Goal: Check status: Check status

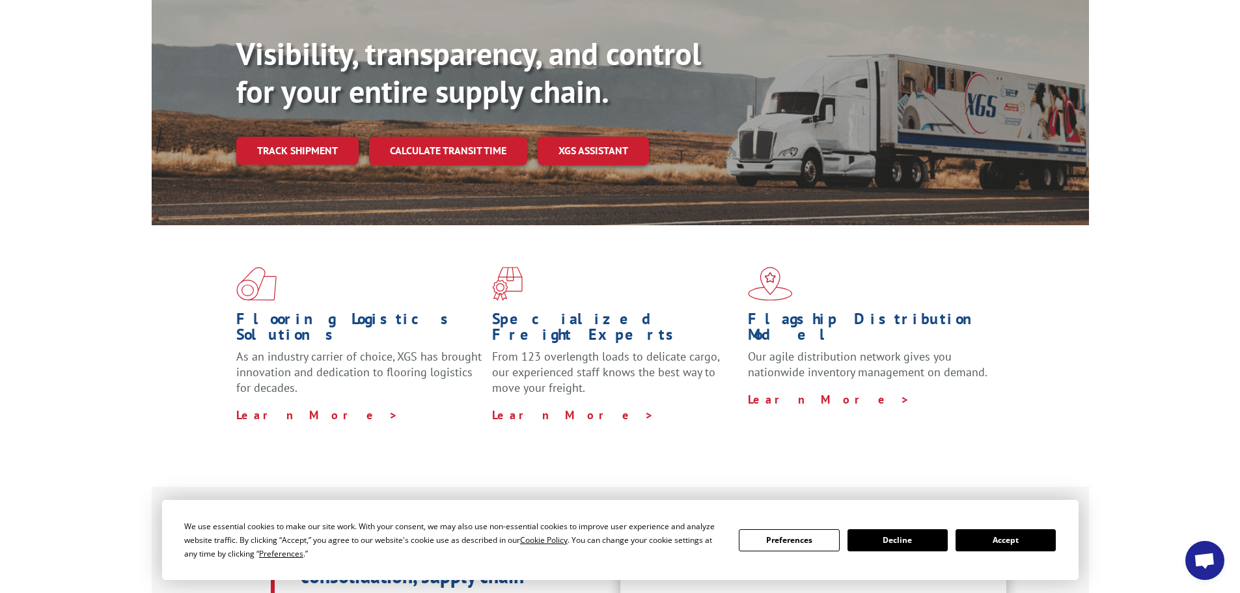
scroll to position [325, 0]
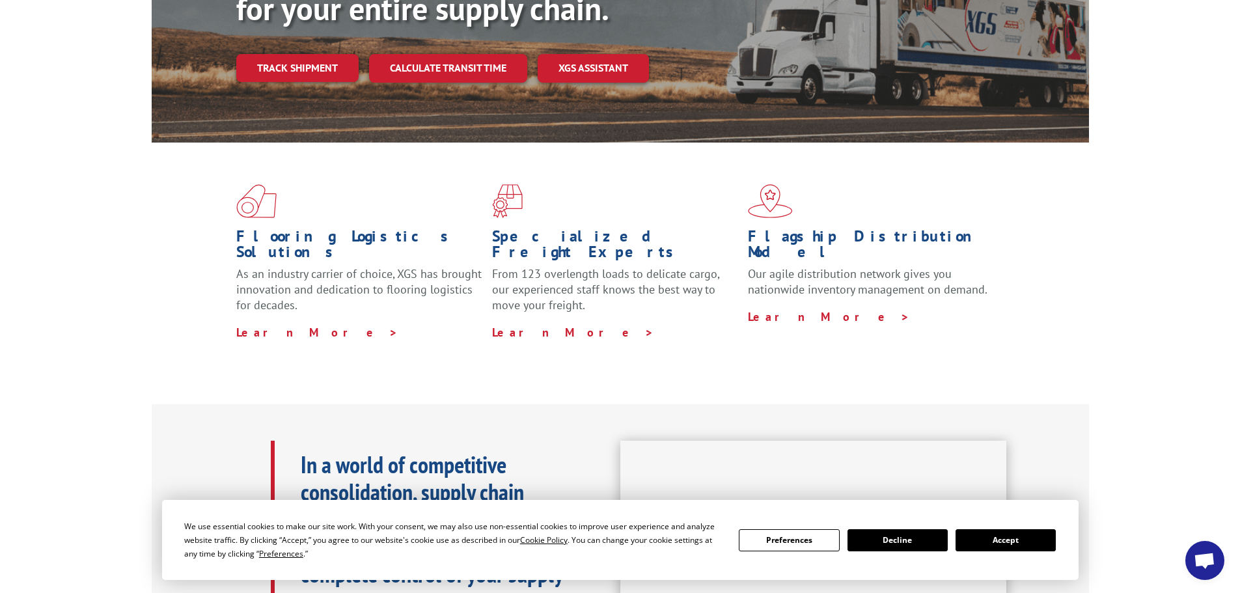
drag, startPoint x: 1011, startPoint y: 528, endPoint x: 921, endPoint y: 503, distance: 93.8
click at [1011, 527] on div "We use essential cookies to make our site work. With your consent, we may also …" at bounding box center [619, 539] width 871 height 41
click at [1015, 548] on button "Accept" at bounding box center [1005, 540] width 100 height 22
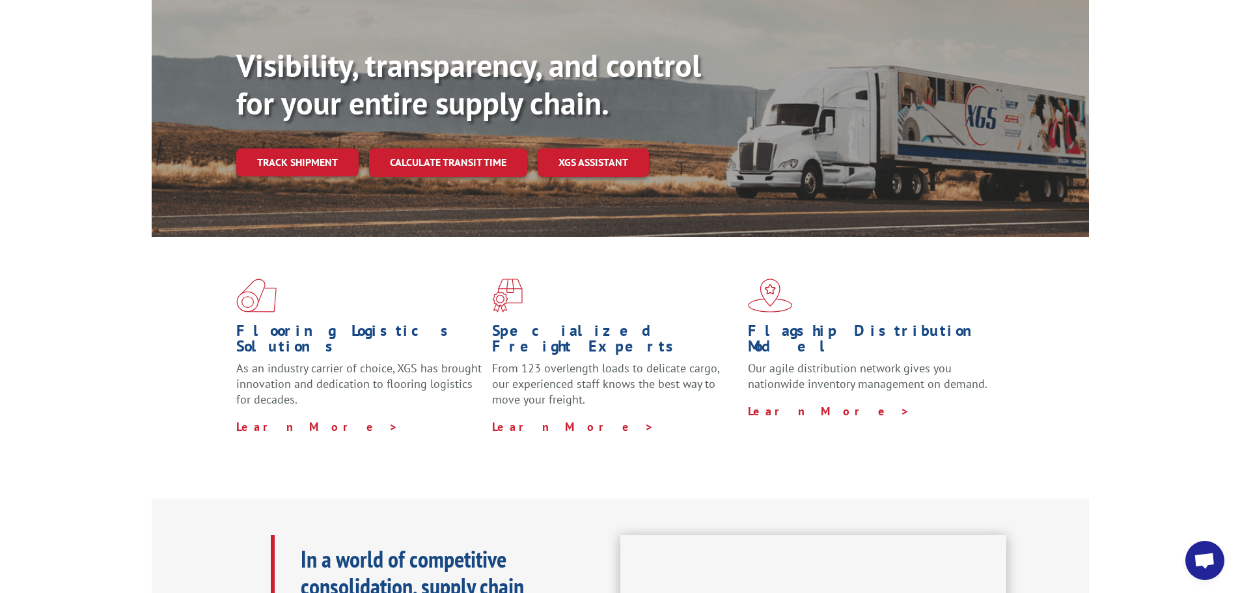
scroll to position [0, 0]
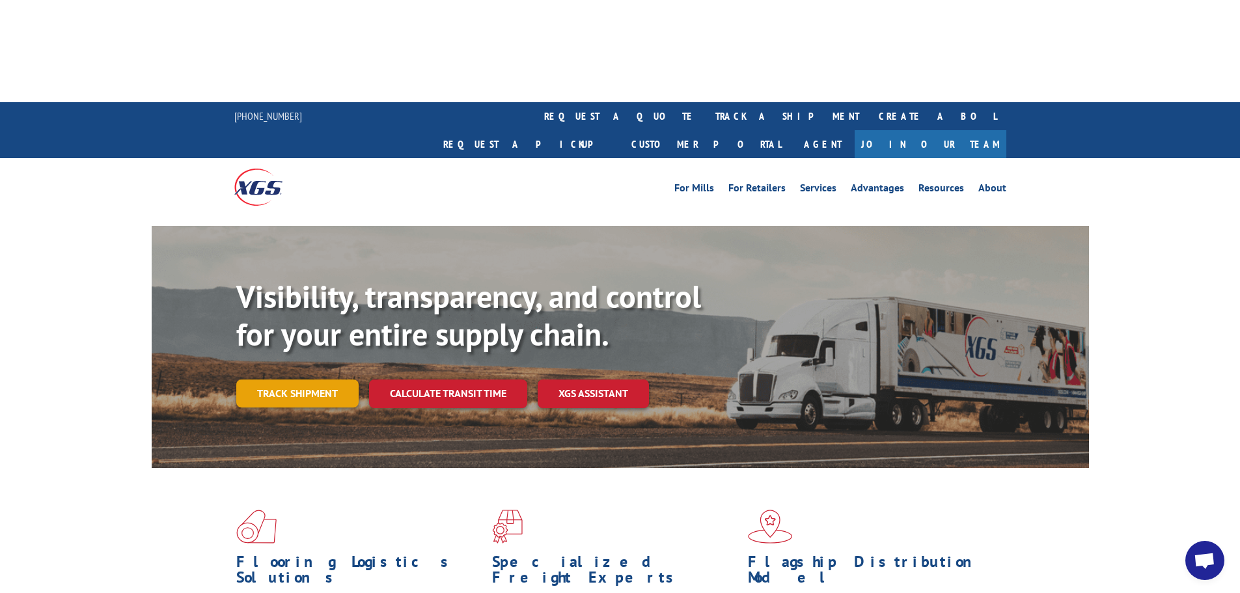
click at [299, 379] on link "Track shipment" at bounding box center [297, 392] width 122 height 27
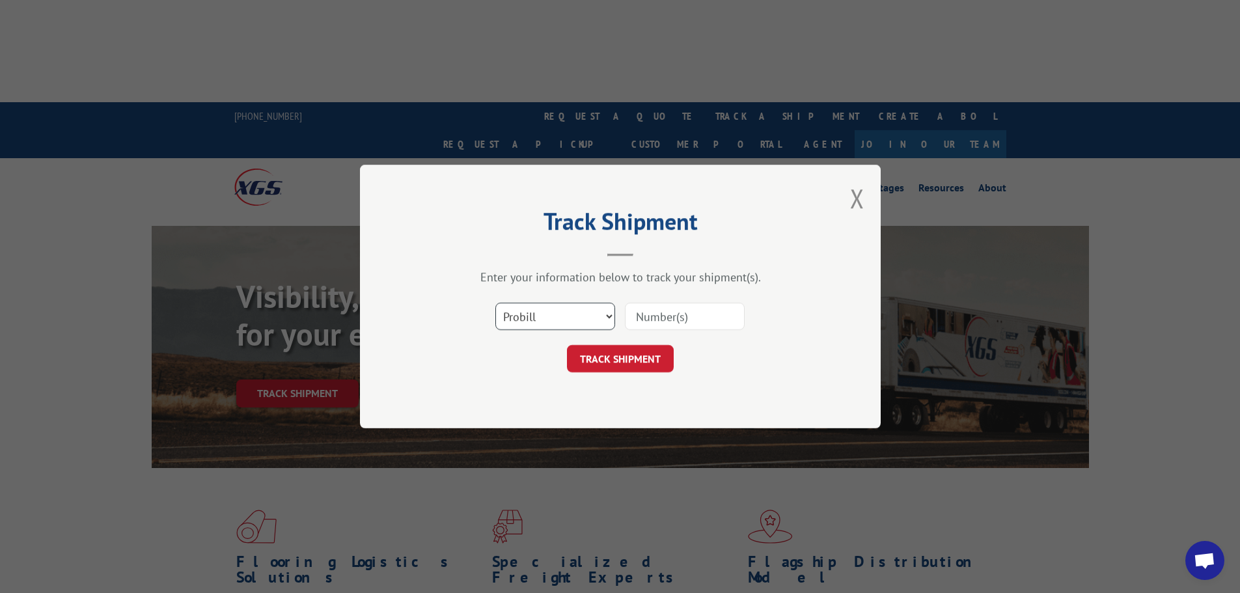
click at [536, 316] on select "Select category... Probill BOL PO" at bounding box center [555, 316] width 120 height 27
click at [689, 305] on input at bounding box center [685, 316] width 120 height 27
click at [676, 316] on input at bounding box center [685, 316] width 120 height 27
type input "2843121"
click at [623, 359] on button "TRACK SHIPMENT" at bounding box center [620, 358] width 107 height 27
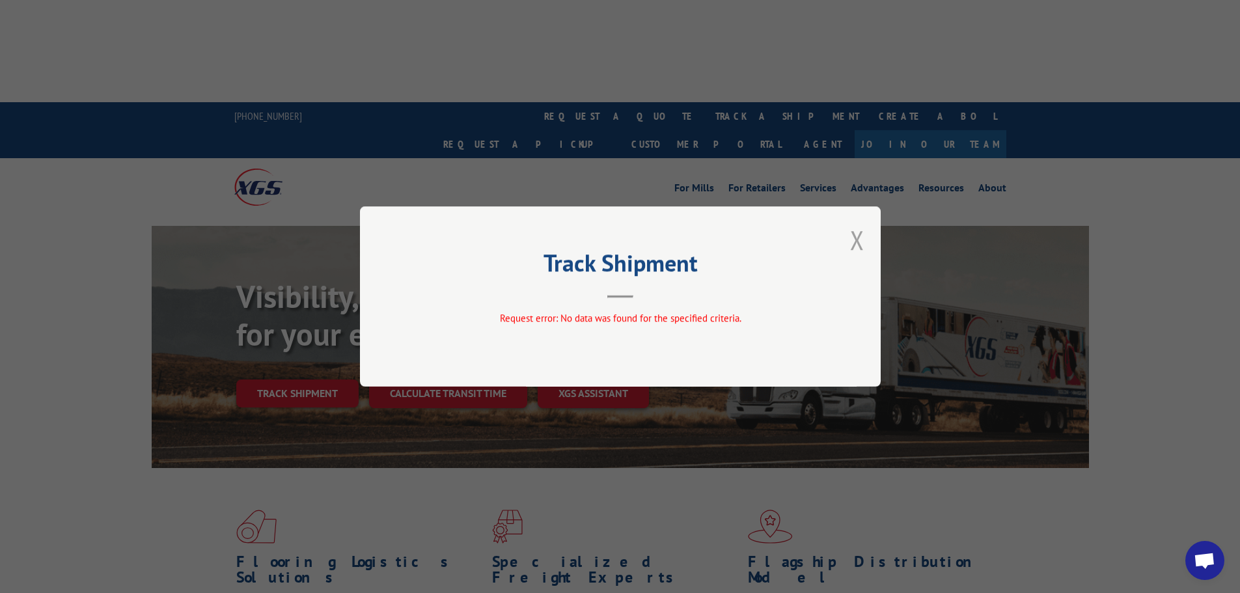
click at [857, 238] on button "Close modal" at bounding box center [857, 240] width 14 height 34
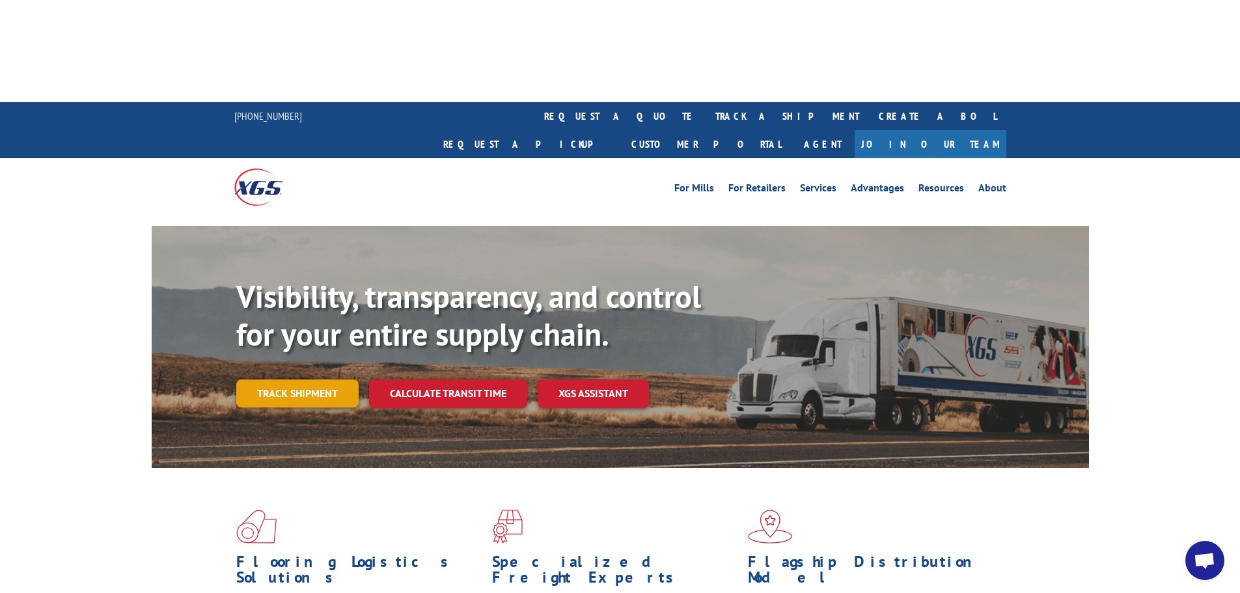
click at [314, 379] on link "Track shipment" at bounding box center [297, 392] width 122 height 27
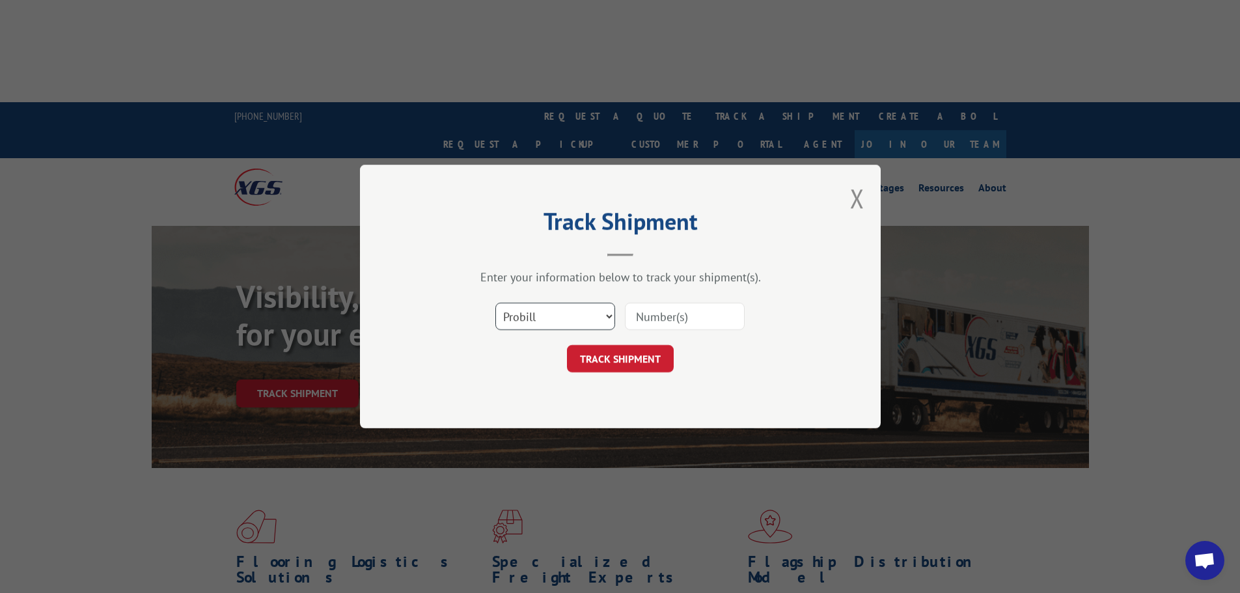
click at [603, 321] on select "Select category... Probill BOL PO" at bounding box center [555, 316] width 120 height 27
select select "bol"
click at [495, 303] on select "Select category... Probill BOL PO" at bounding box center [555, 316] width 120 height 27
click at [661, 311] on input at bounding box center [685, 316] width 120 height 27
paste input "2843121"
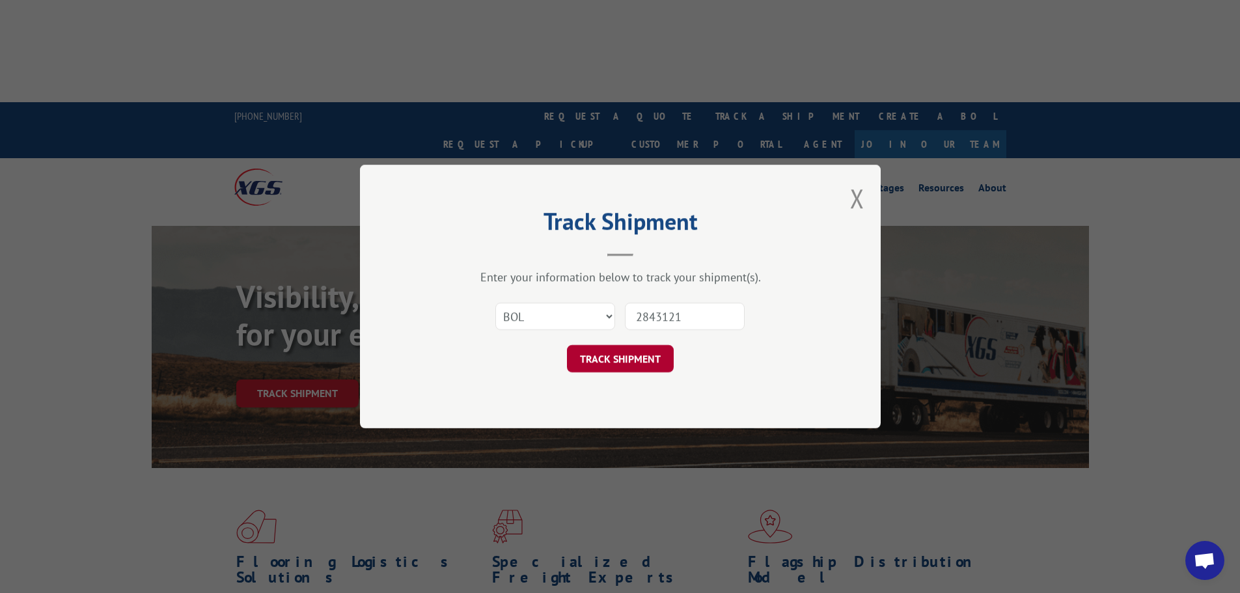
type input "2843121"
click at [614, 362] on button "TRACK SHIPMENT" at bounding box center [620, 358] width 107 height 27
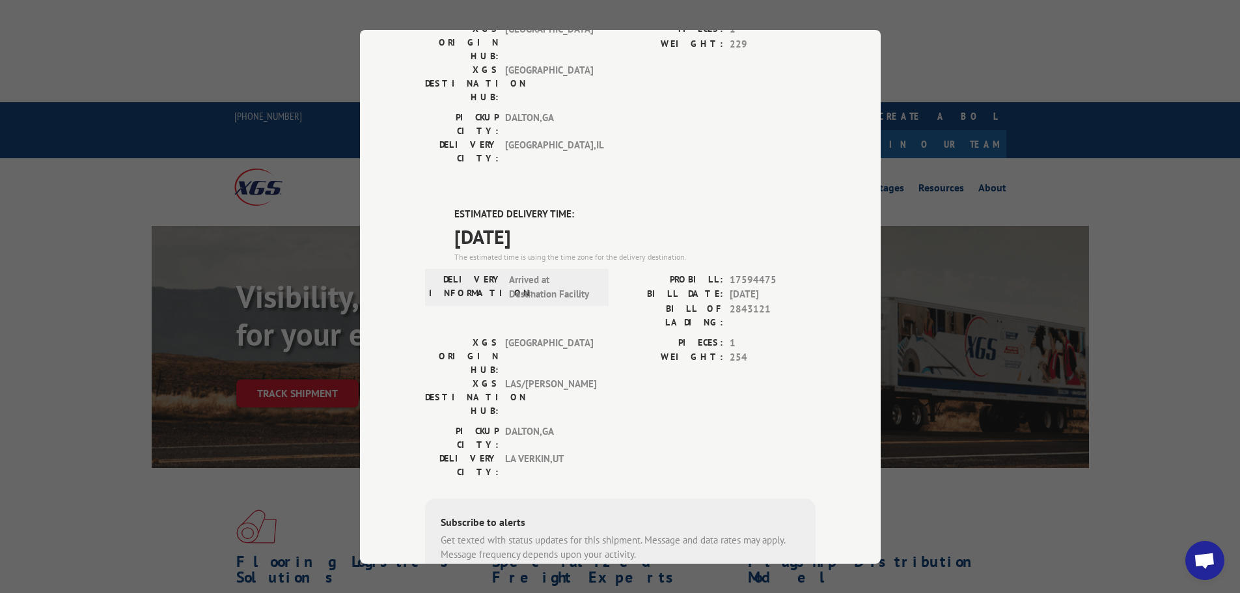
scroll to position [280, 0]
